Goal: Check status

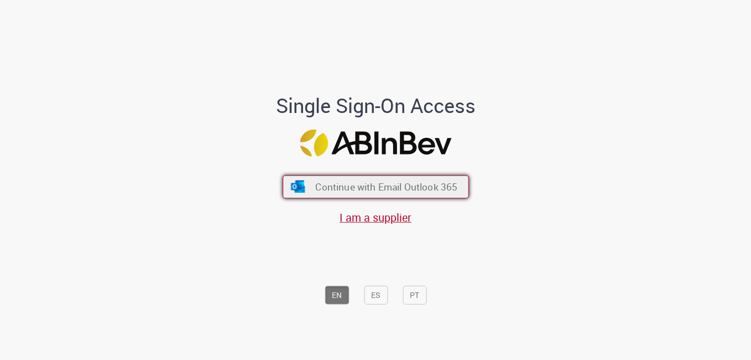
click at [381, 185] on span "Continue with Email Outlook 365" at bounding box center [386, 186] width 142 height 13
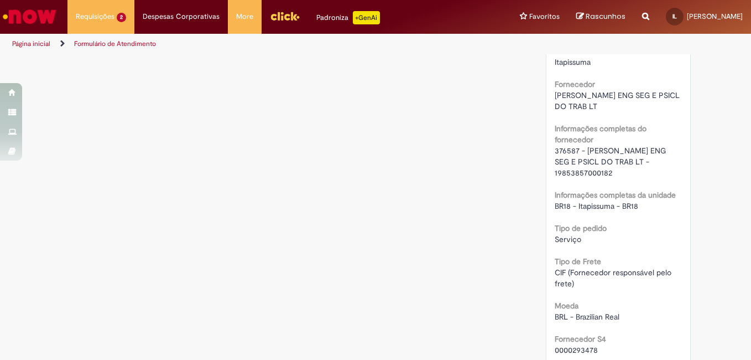
scroll to position [940, 0]
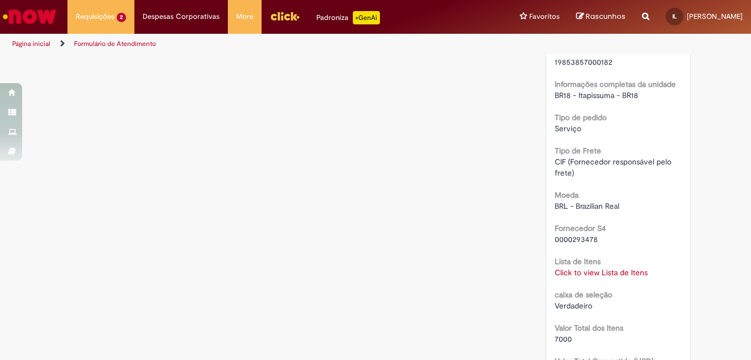
click at [581, 273] on link "Click to view Lista de Itens" at bounding box center [601, 272] width 93 height 10
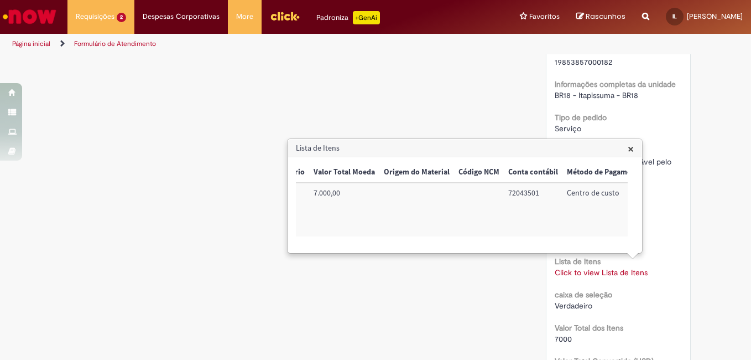
scroll to position [0, 457]
click at [314, 63] on div "Verificar Código de Barras Aguardando Aprovação Aguardando atendimento Em andam…" at bounding box center [375, 11] width 647 height 1792
click at [628, 148] on span "×" at bounding box center [631, 148] width 6 height 15
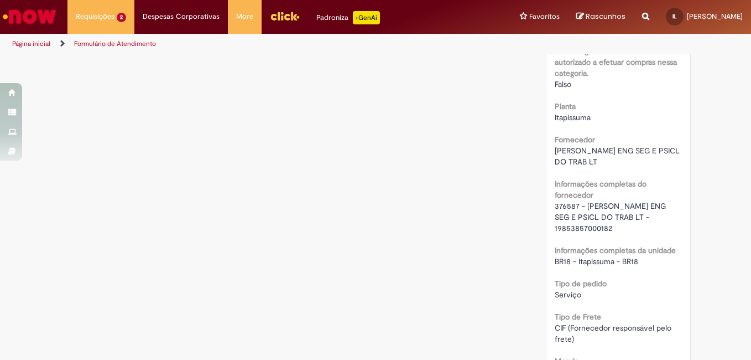
scroll to position [719, 0]
